Goal: Task Accomplishment & Management: Use online tool/utility

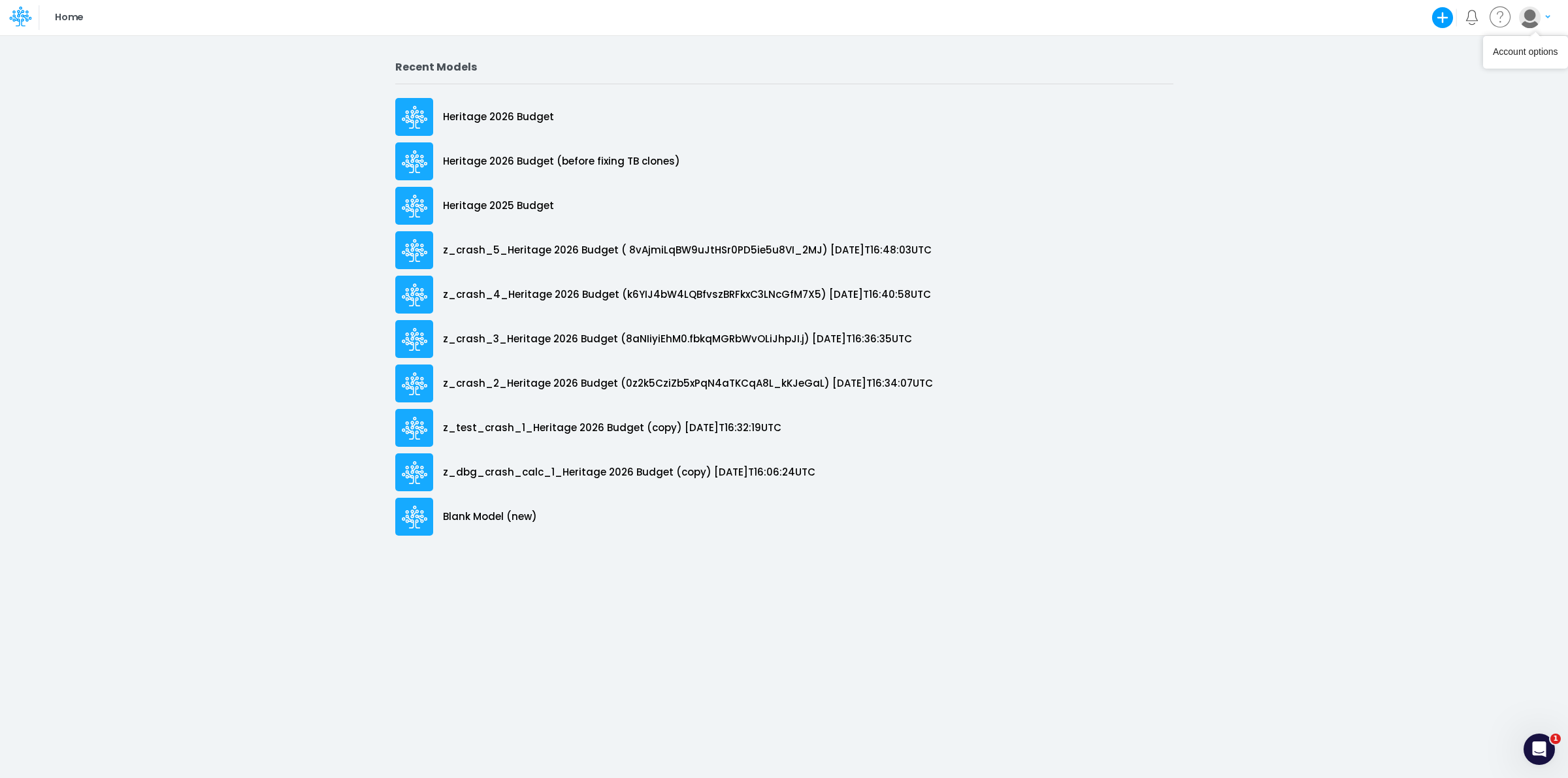
click at [1530, 17] on img "button" at bounding box center [1530, 17] width 22 height 22
click at [1464, 84] on button "Log out" at bounding box center [1481, 76] width 140 height 20
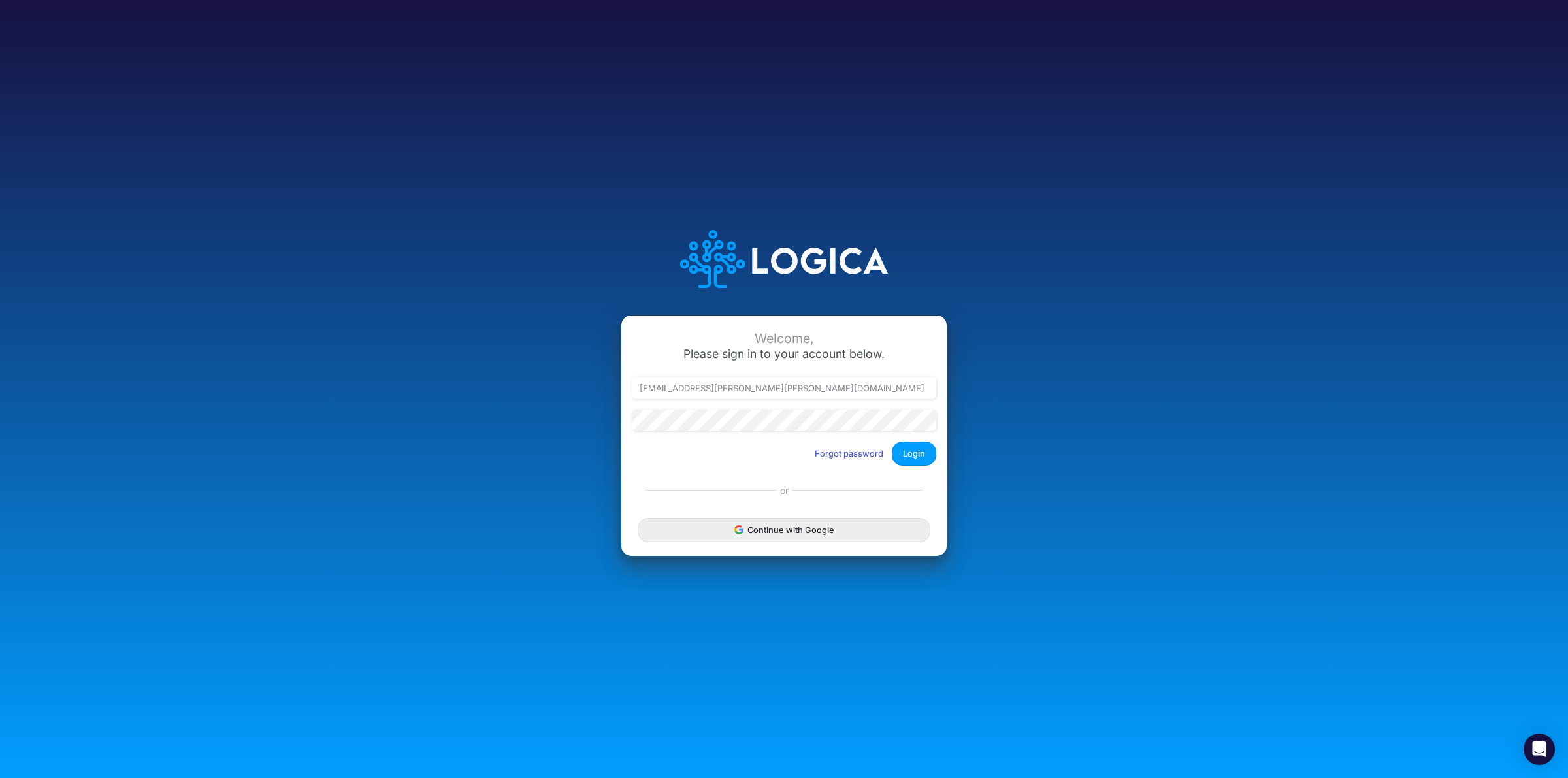
type input "[PERSON_NAME][EMAIL_ADDRESS][DOMAIN_NAME]"
click at [921, 449] on button "Login" at bounding box center [914, 454] width 45 height 24
